Goal: Task Accomplishment & Management: Manage account settings

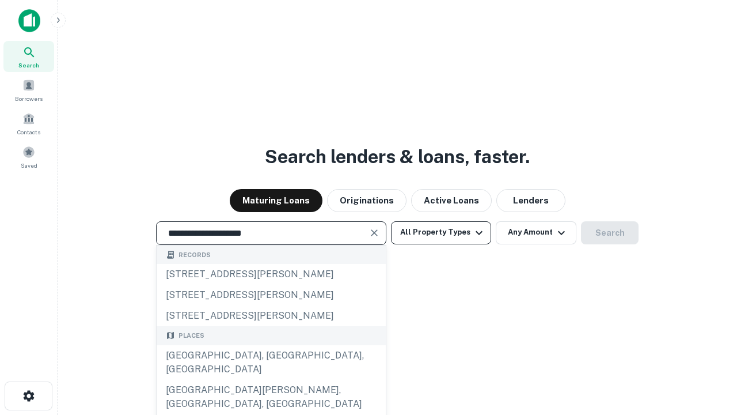
click at [271, 380] on div "[GEOGRAPHIC_DATA], [GEOGRAPHIC_DATA], [GEOGRAPHIC_DATA]" at bounding box center [271, 362] width 229 height 35
type input "**********"
click at [441, 232] on button "All Property Types" at bounding box center [441, 232] width 100 height 23
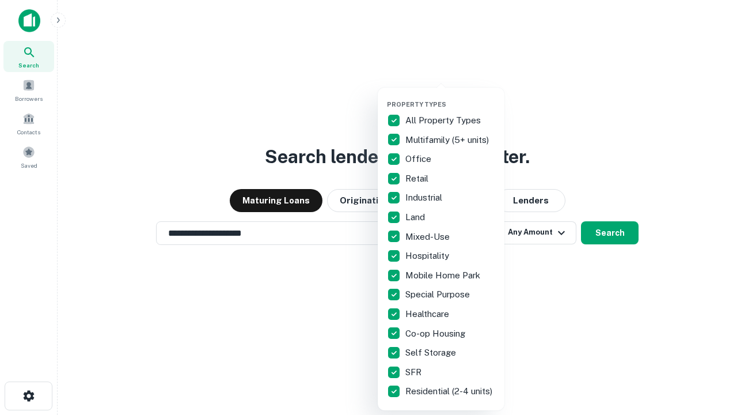
click at [450, 97] on button "button" at bounding box center [450, 97] width 127 height 1
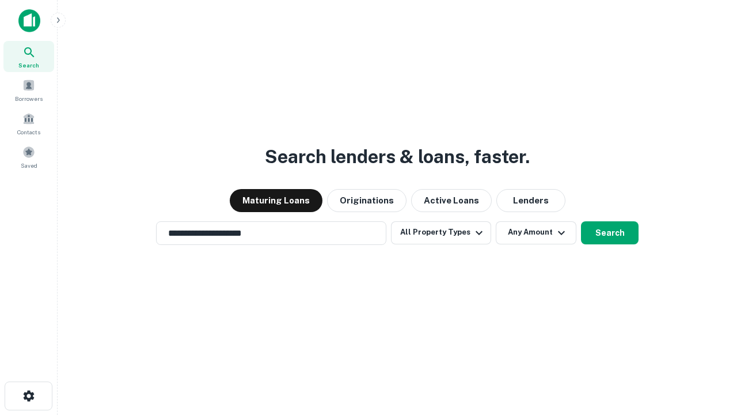
scroll to position [18, 0]
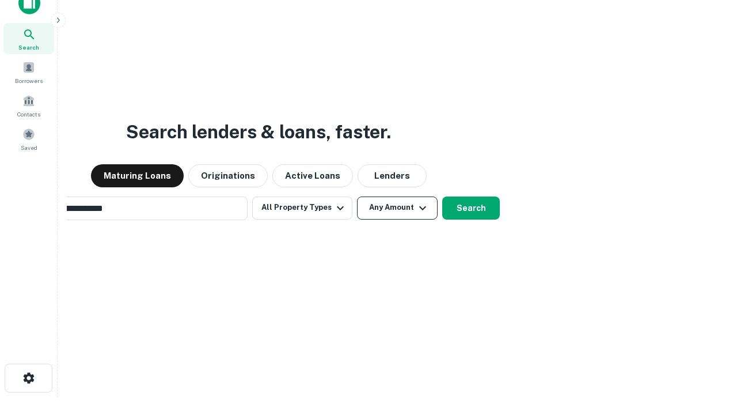
click at [357, 196] on button "Any Amount" at bounding box center [397, 207] width 81 height 23
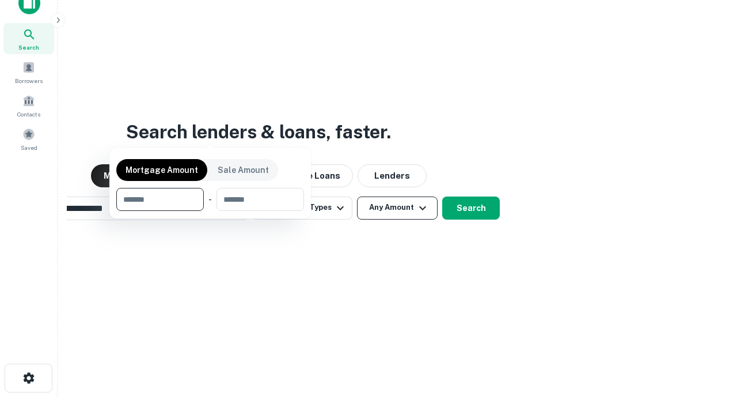
scroll to position [18, 0]
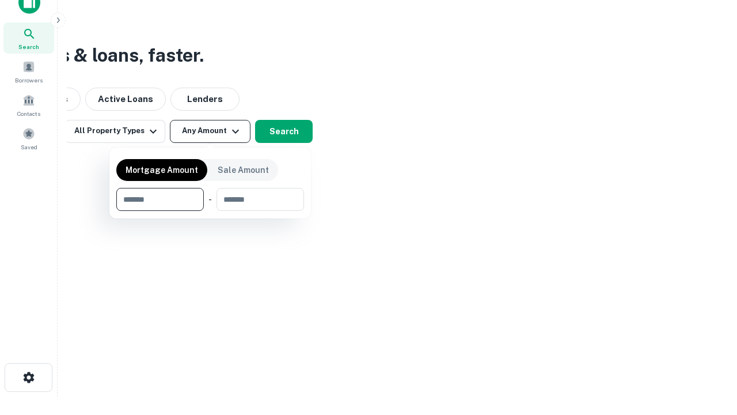
type input "*******"
click at [210, 211] on button "button" at bounding box center [210, 211] width 188 height 1
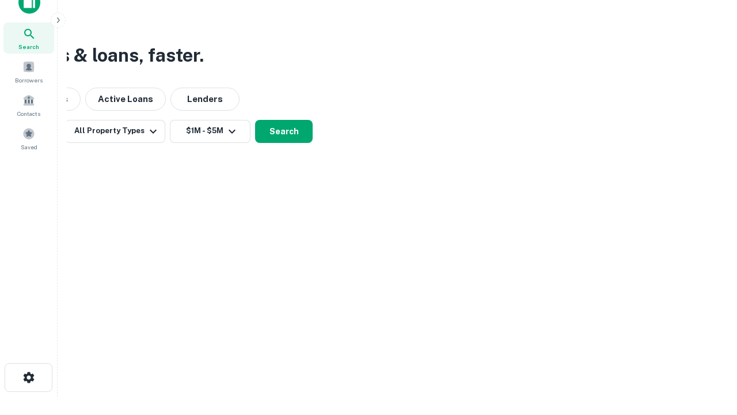
scroll to position [7, 213]
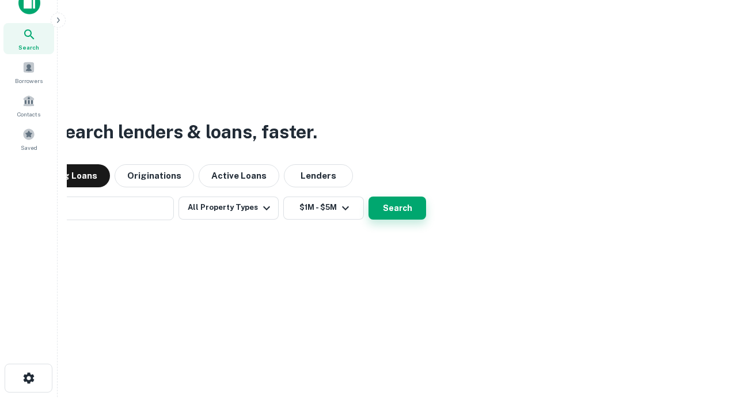
click at [369, 196] on button "Search" at bounding box center [398, 207] width 58 height 23
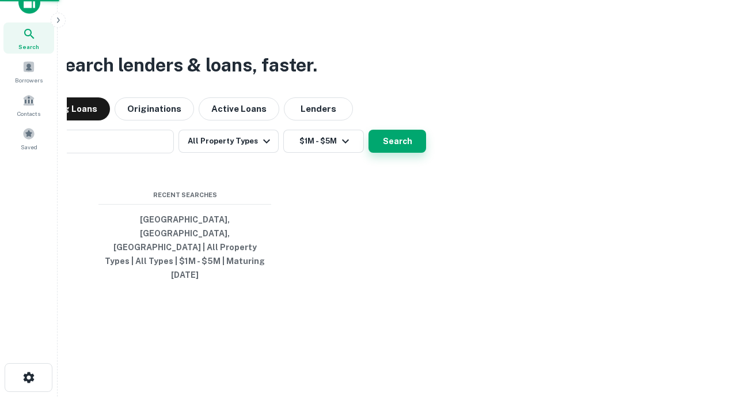
scroll to position [31, 326]
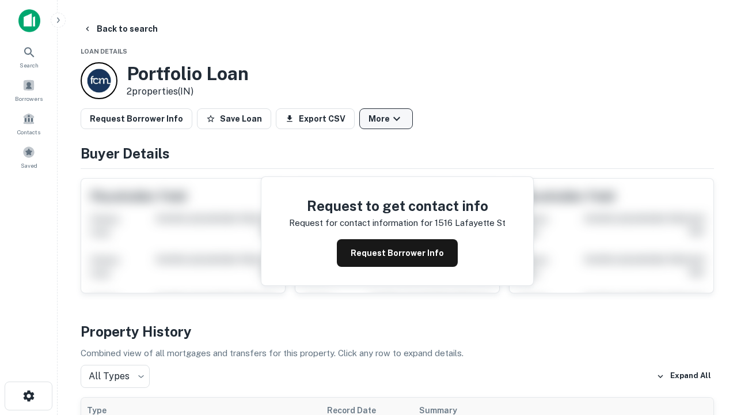
click at [386, 119] on button "More" at bounding box center [386, 118] width 54 height 21
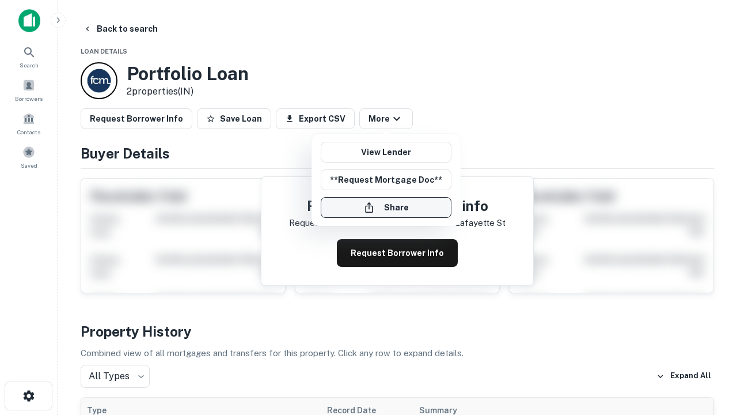
click at [386, 207] on button "Share" at bounding box center [386, 207] width 131 height 21
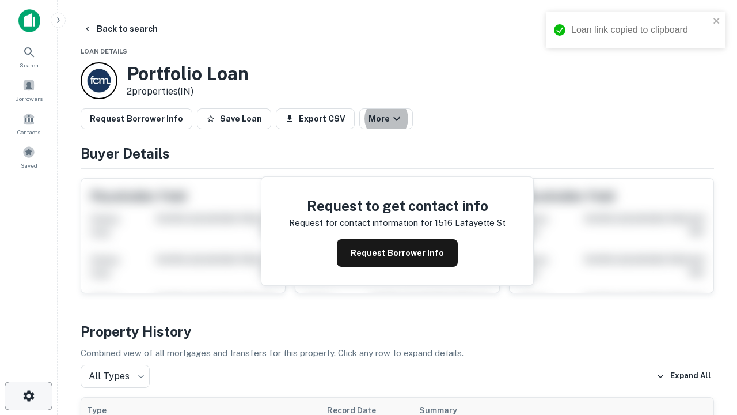
click at [28, 396] on icon "button" at bounding box center [29, 396] width 14 height 14
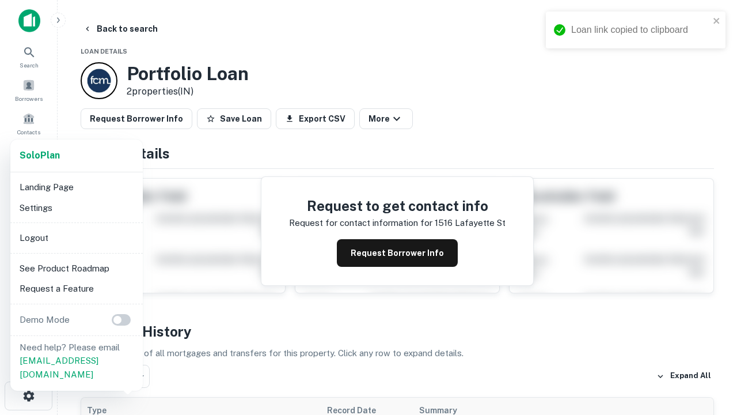
click at [76, 237] on li "Logout" at bounding box center [76, 238] width 123 height 21
